Goal: Connect with others: Connect with others

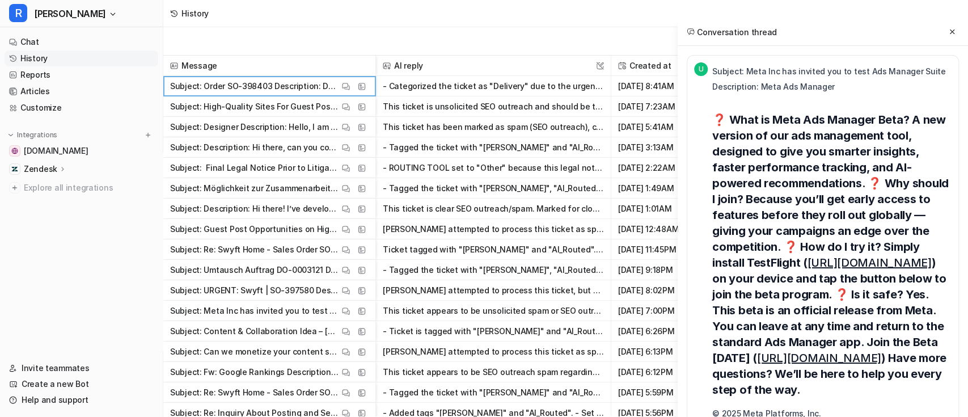
scroll to position [273, 0]
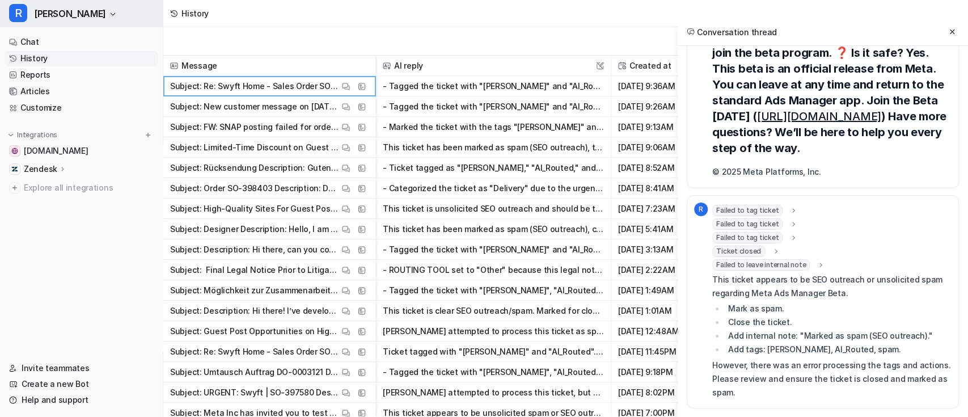
click at [53, 19] on button "[PERSON_NAME]" at bounding box center [81, 13] width 163 height 27
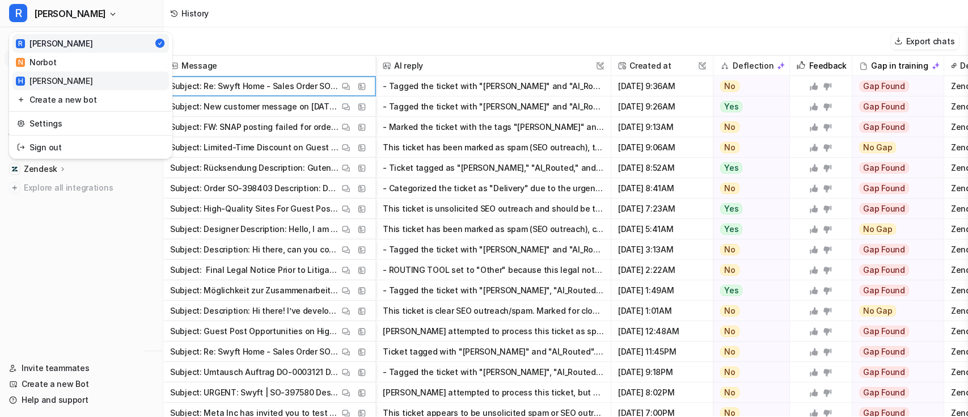
click at [56, 82] on link "H [PERSON_NAME]" at bounding box center [90, 80] width 156 height 19
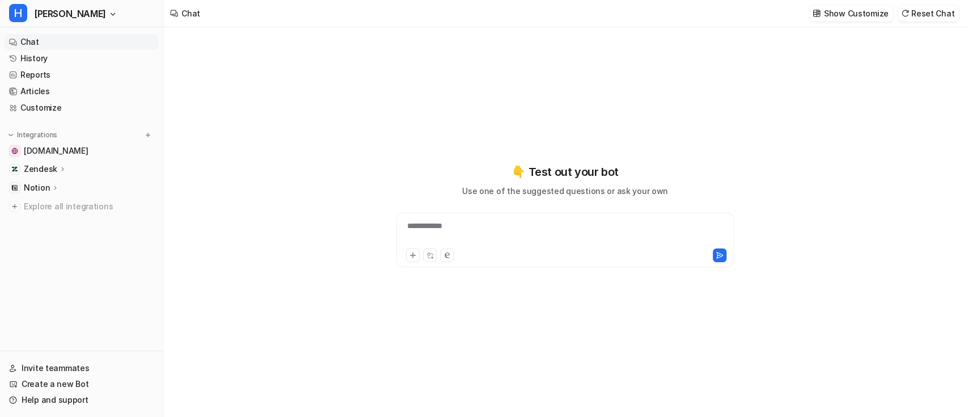
type textarea "**********"
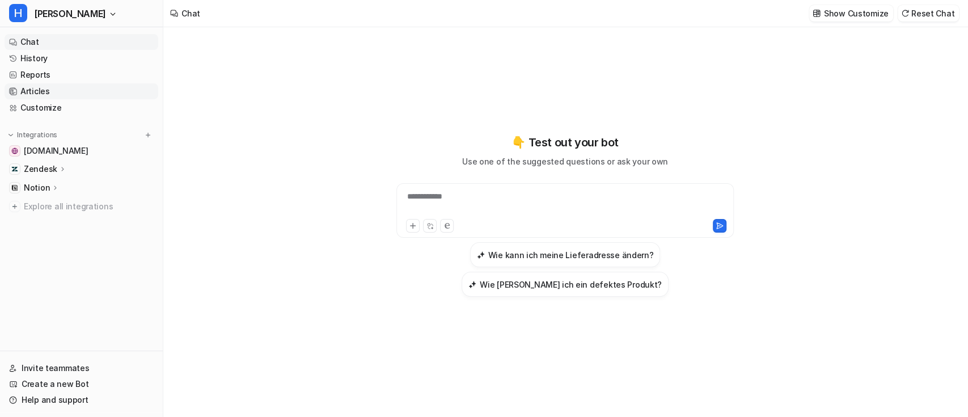
click at [46, 95] on link "Articles" at bounding box center [82, 91] width 154 height 16
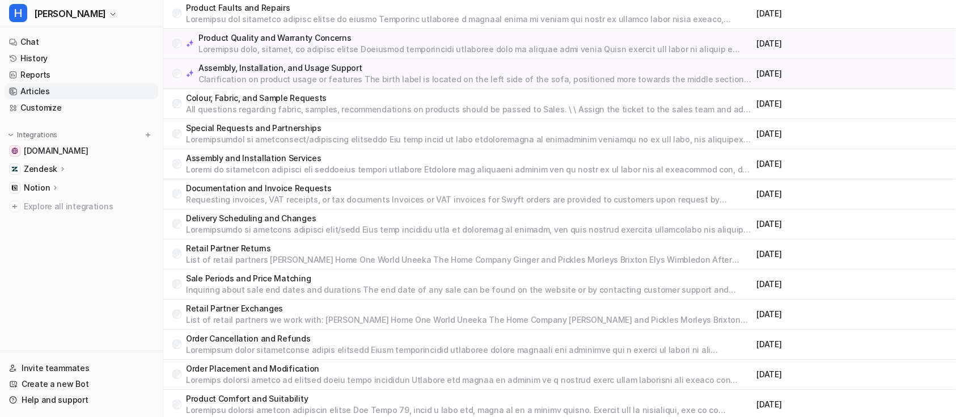
scroll to position [2000, 0]
